Goal: Task Accomplishment & Management: Manage account settings

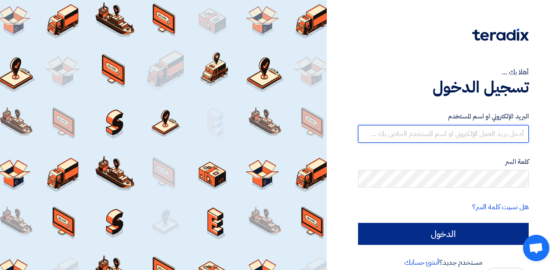
type input "[EMAIL_ADDRESS][DOMAIN_NAME]"
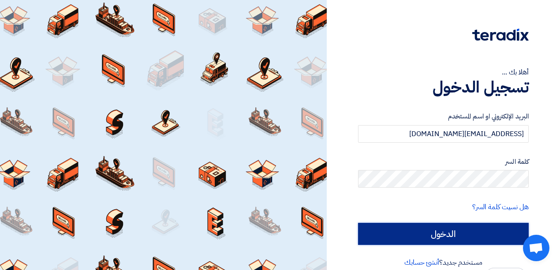
click at [441, 231] on input "الدخول" at bounding box center [443, 234] width 171 height 22
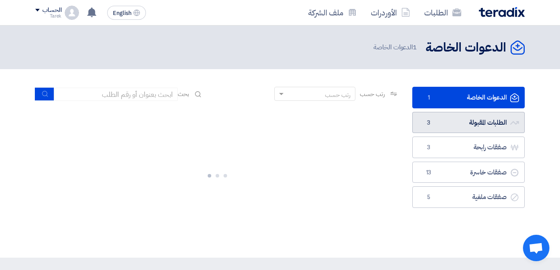
click at [442, 120] on link "الطلبات المقبولة الطلبات المقبولة 3" at bounding box center [468, 123] width 112 height 22
